Goal: Task Accomplishment & Management: Use online tool/utility

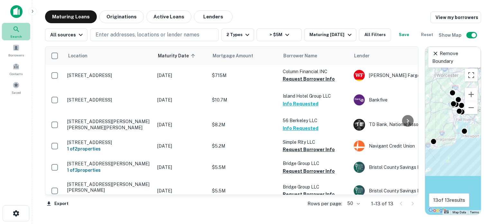
click at [16, 27] on icon at bounding box center [17, 29] width 8 height 8
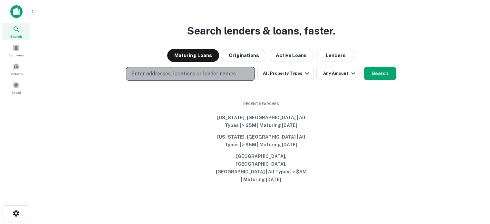
click at [198, 78] on p "Enter addresses, locations or lender names" at bounding box center [183, 74] width 104 height 8
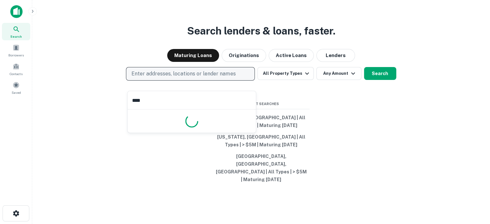
type input "*****"
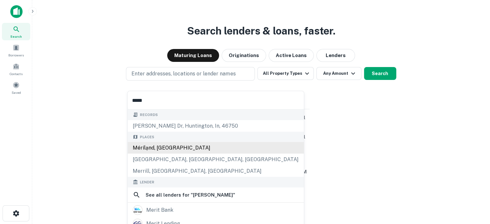
click at [154, 147] on div "Mérílạnd, USA" at bounding box center [215, 148] width 176 height 12
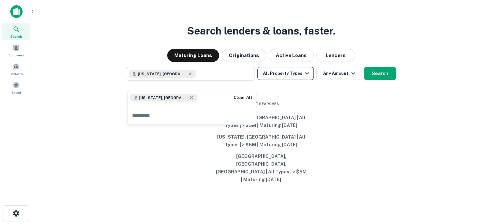
click at [296, 80] on button "All Property Types" at bounding box center [285, 73] width 56 height 13
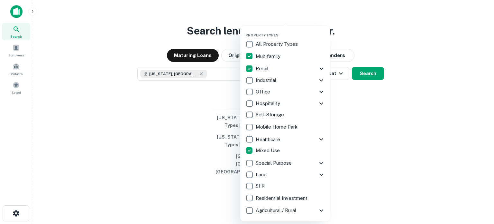
click at [353, 122] on div at bounding box center [247, 112] width 494 height 224
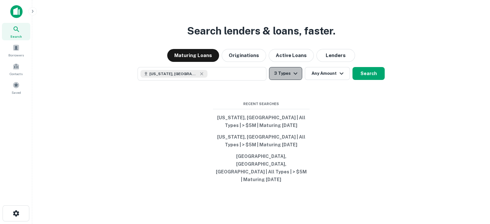
click at [293, 74] on icon "button" at bounding box center [295, 73] width 4 height 2
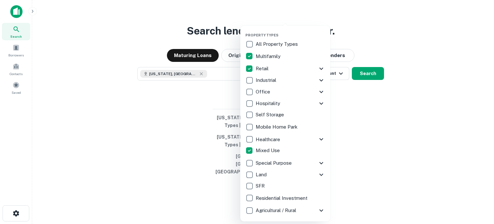
click at [390, 127] on div at bounding box center [247, 112] width 494 height 224
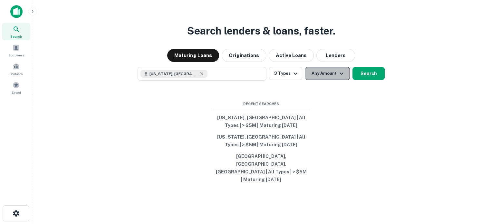
click at [324, 79] on button "Any Amount" at bounding box center [327, 73] width 45 height 13
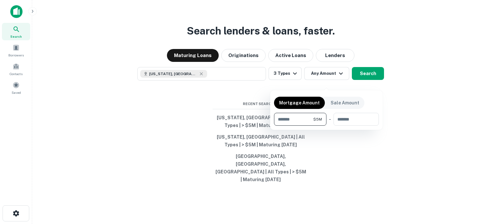
type input "*******"
click at [418, 114] on div at bounding box center [247, 112] width 494 height 224
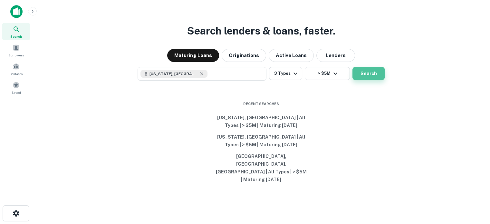
click at [362, 80] on button "Search" at bounding box center [368, 73] width 32 height 13
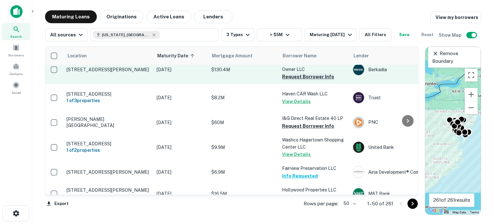
scroll to position [242, 1]
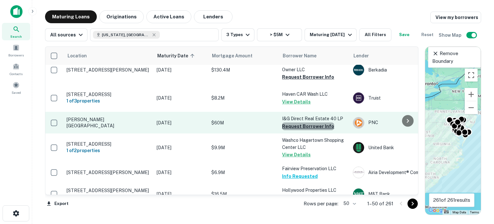
click at [310, 130] on button "Request Borrower Info" at bounding box center [308, 126] width 52 height 8
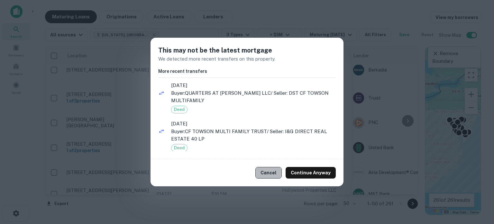
click at [266, 175] on button "Cancel" at bounding box center [269, 173] width 26 height 12
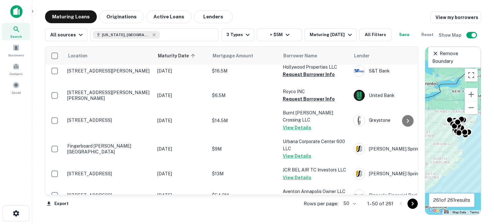
scroll to position [453, 0]
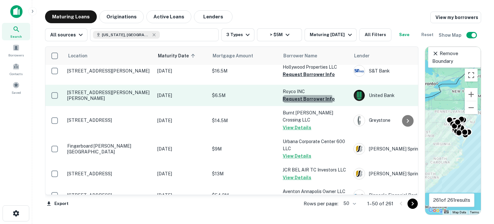
click at [307, 103] on button "Request Borrower Info" at bounding box center [309, 99] width 52 height 8
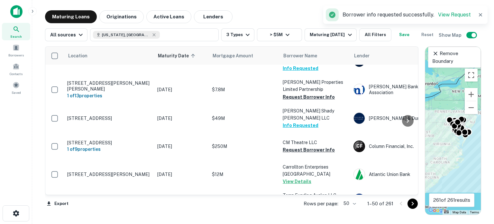
scroll to position [726, 0]
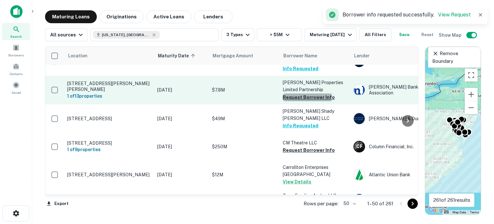
click at [304, 101] on button "Request Borrower Info" at bounding box center [309, 97] width 52 height 8
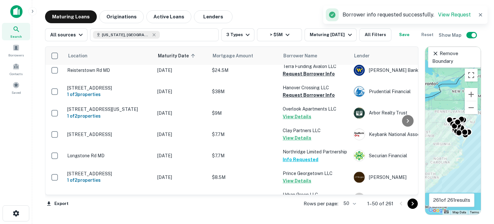
scroll to position [883, 0]
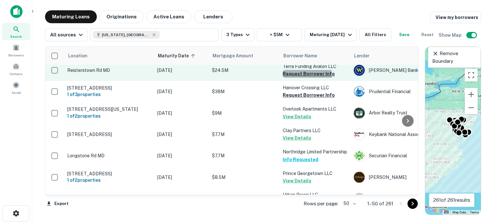
click at [301, 78] on button "Request Borrower Info" at bounding box center [309, 74] width 52 height 8
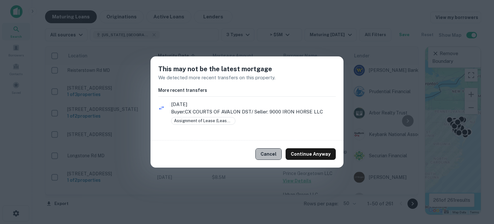
click at [269, 154] on button "Cancel" at bounding box center [269, 154] width 26 height 12
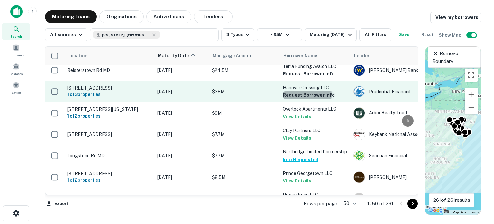
click at [302, 99] on button "Request Borrower Info" at bounding box center [309, 95] width 52 height 8
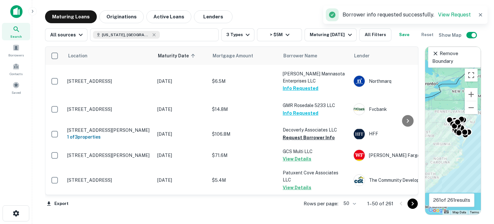
scroll to position [1133, 0]
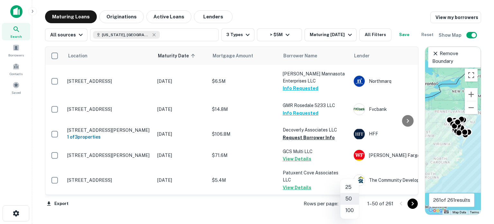
click at [348, 205] on body "Search Borrowers Contacts Saved Maturing Loans Originations Active Loans Lender…" at bounding box center [247, 112] width 494 height 224
click at [348, 212] on li "100" at bounding box center [350, 210] width 19 height 12
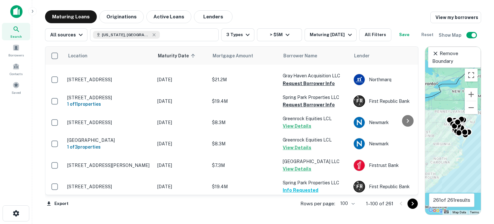
scroll to position [2056, 0]
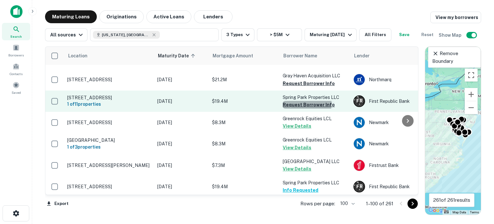
click at [297, 108] on button "Request Borrower Info" at bounding box center [309, 105] width 52 height 8
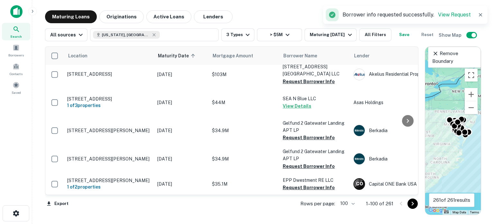
scroll to position [2255, 0]
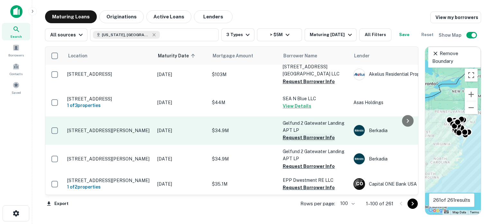
click at [298, 134] on button "Request Borrower Info" at bounding box center [309, 138] width 52 height 8
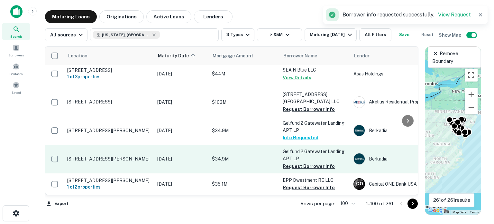
scroll to position [2251, 0]
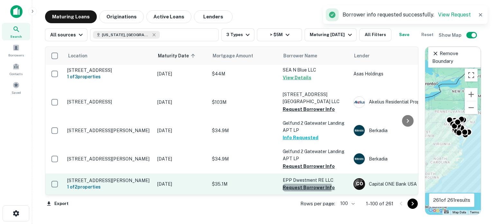
click at [288, 183] on button "Request Borrower Info" at bounding box center [309, 187] width 52 height 8
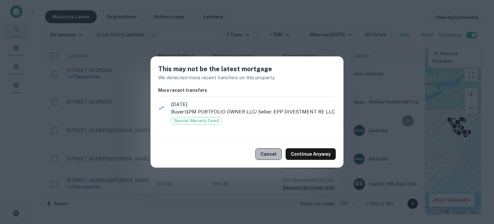
click at [268, 153] on button "Cancel" at bounding box center [269, 154] width 26 height 12
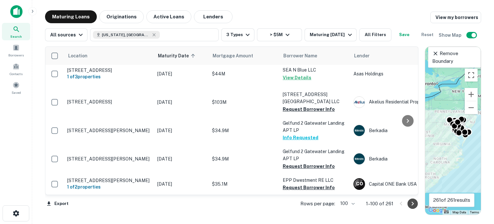
click at [413, 204] on icon "Go to next page" at bounding box center [413, 204] width 8 height 8
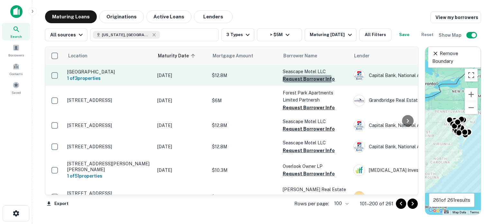
click at [301, 80] on button "Request Borrower Info" at bounding box center [309, 79] width 52 height 8
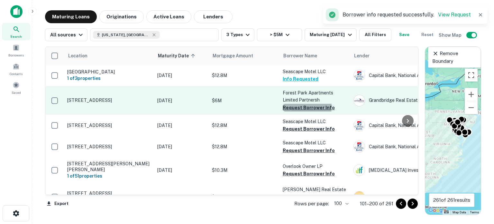
click at [293, 107] on button "Request Borrower Info" at bounding box center [309, 108] width 52 height 8
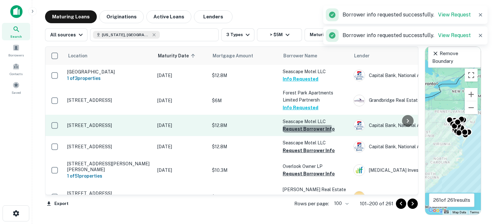
click at [292, 127] on button "Request Borrower Info" at bounding box center [309, 129] width 52 height 8
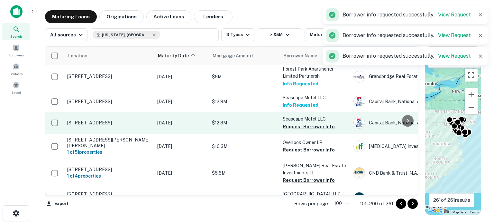
scroll to position [39, 0]
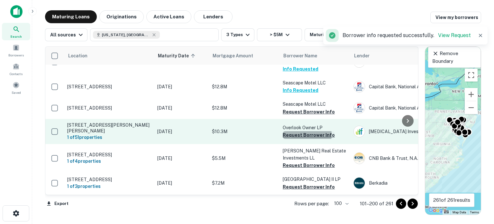
click at [289, 132] on button "Request Borrower Info" at bounding box center [309, 135] width 52 height 8
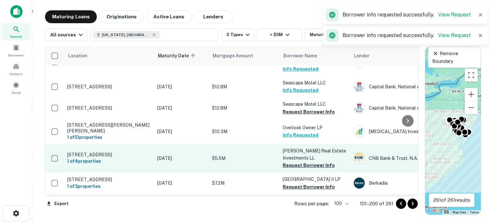
scroll to position [68, 0]
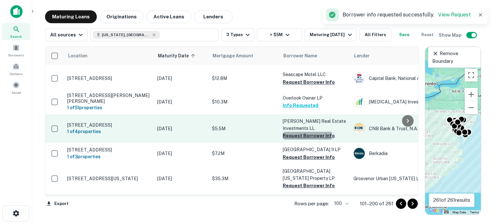
click at [288, 132] on button "Request Borrower Info" at bounding box center [309, 136] width 52 height 8
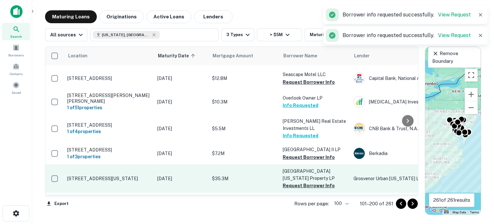
scroll to position [100, 0]
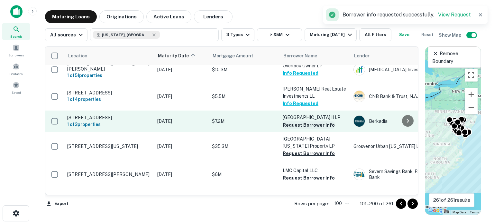
click at [292, 128] on button "Request Borrower Info" at bounding box center [309, 125] width 52 height 8
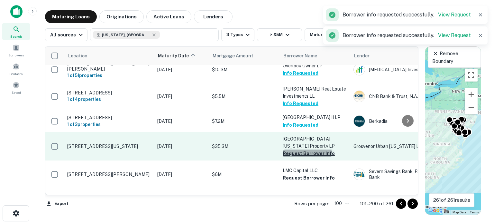
click at [292, 155] on button "Request Borrower Info" at bounding box center [309, 153] width 52 height 8
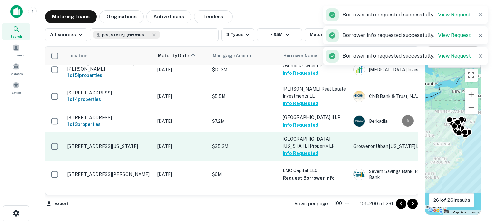
scroll to position [152, 0]
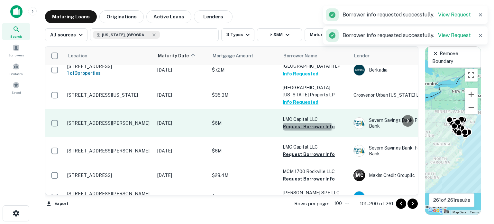
click at [293, 130] on button "Request Borrower Info" at bounding box center [309, 127] width 52 height 8
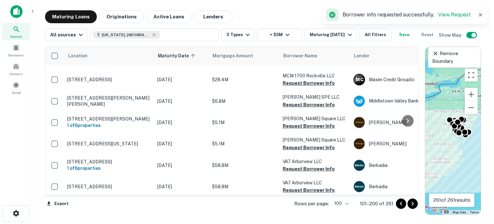
scroll to position [249, 0]
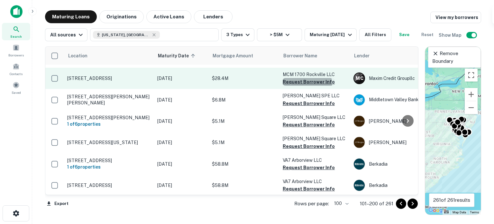
click at [291, 86] on button "Request Borrower Info" at bounding box center [309, 82] width 52 height 8
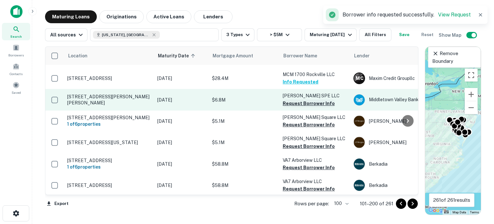
click at [291, 107] on button "Request Borrower Info" at bounding box center [309, 103] width 52 height 8
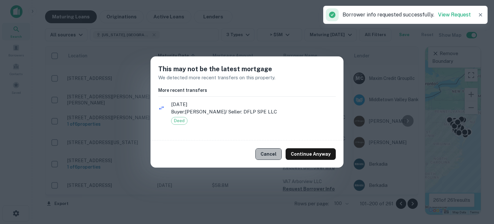
click at [279, 155] on button "Cancel" at bounding box center [269, 154] width 26 height 12
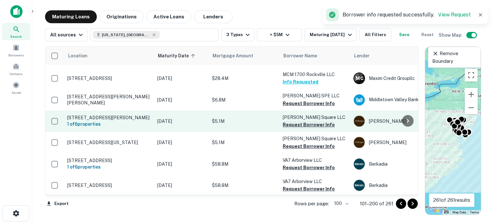
click at [291, 128] on button "Request Borrower Info" at bounding box center [309, 125] width 52 height 8
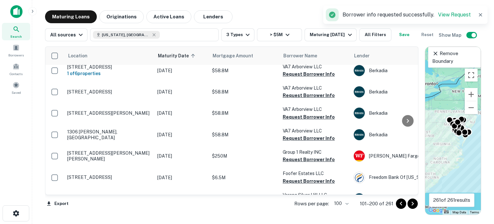
scroll to position [342, 0]
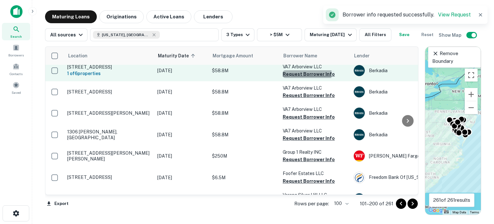
click at [294, 78] on button "Request Borrower Info" at bounding box center [309, 74] width 52 height 8
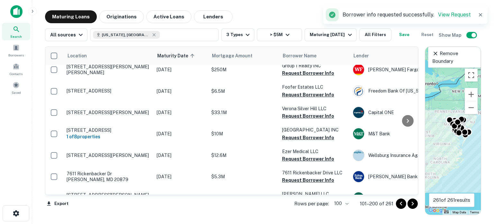
scroll to position [428, 1]
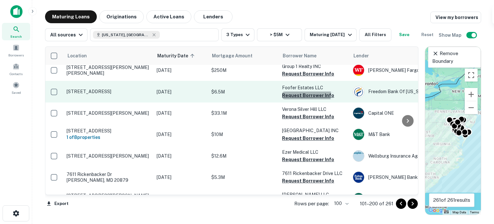
click at [286, 99] on button "Request Borrower Info" at bounding box center [308, 95] width 52 height 8
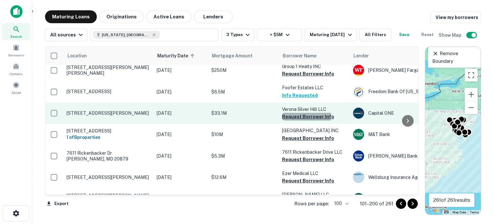
click at [288, 120] on button "Request Borrower Info" at bounding box center [308, 117] width 52 height 8
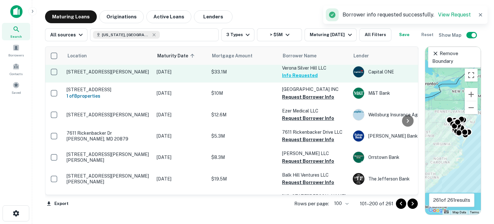
scroll to position [469, 1]
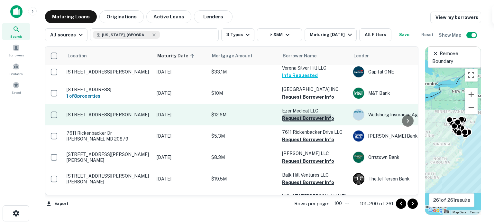
click at [292, 122] on button "Request Borrower Info" at bounding box center [308, 118] width 52 height 8
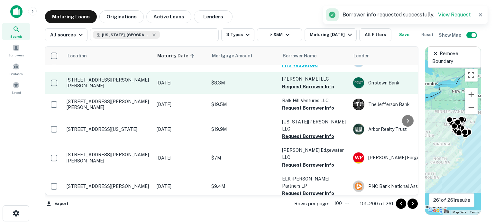
scroll to position [543, 1]
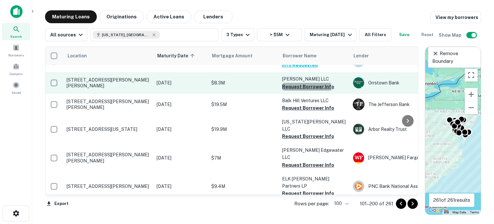
click at [290, 90] on button "Request Borrower Info" at bounding box center [308, 87] width 52 height 8
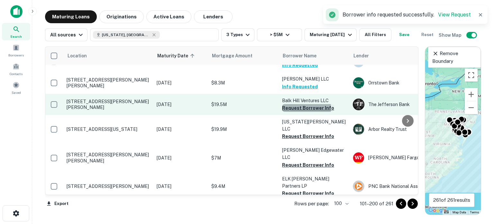
click at [288, 112] on button "Request Borrower Info" at bounding box center [308, 108] width 52 height 8
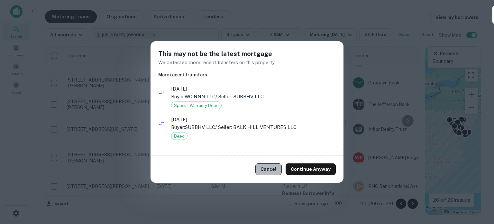
click at [275, 171] on button "Cancel" at bounding box center [269, 169] width 26 height 12
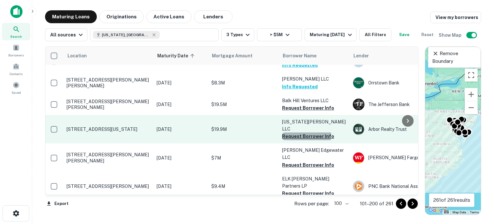
click at [288, 140] on button "Request Borrower Info" at bounding box center [308, 136] width 52 height 8
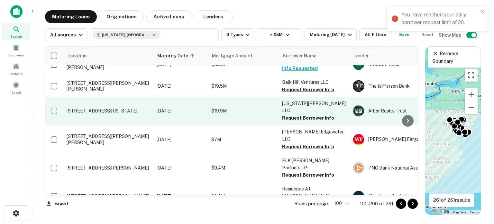
scroll to position [560, 1]
